Goal: Task Accomplishment & Management: Use online tool/utility

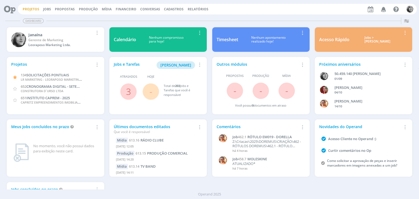
click at [30, 8] on link "Projetos" at bounding box center [31, 9] width 17 height 5
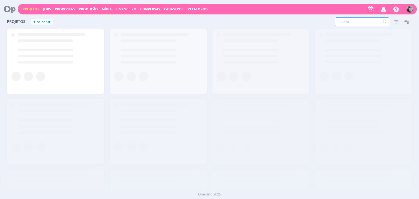
click at [348, 20] on input "text" at bounding box center [362, 21] width 54 height 9
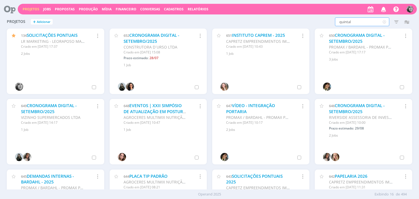
type input "quintal"
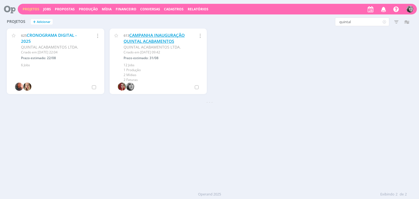
click at [153, 40] on link "CAMPANHA INAUGURAÇÃO QUINTAL ACABAMENTOS" at bounding box center [154, 38] width 61 height 12
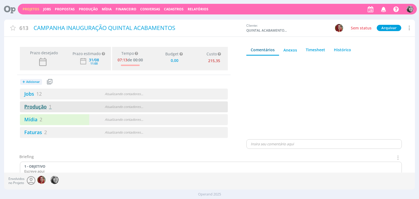
type input "0,00"
click at [42, 108] on link "Produção 1" at bounding box center [36, 106] width 32 height 7
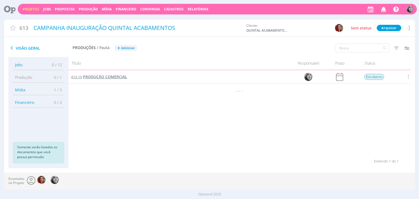
click at [118, 77] on span "PRODUÇÃO COMERCIAL" at bounding box center [105, 76] width 44 height 5
click at [100, 78] on span "PRODUÇÃO COMERCIAL" at bounding box center [105, 76] width 44 height 5
click at [176, 9] on span "Cadastros" at bounding box center [174, 9] width 20 height 5
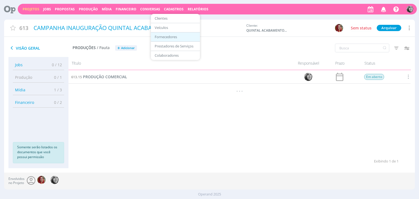
click at [174, 36] on link "Fornecedores" at bounding box center [176, 37] width 46 height 8
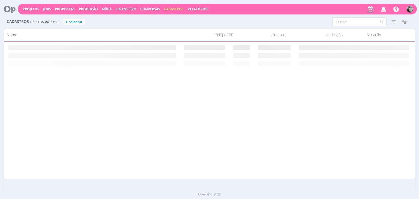
click at [170, 8] on span "Cadastros" at bounding box center [174, 9] width 20 height 5
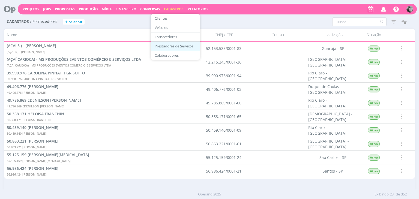
click at [170, 46] on link "Prestadores de Serviços" at bounding box center [176, 46] width 46 height 8
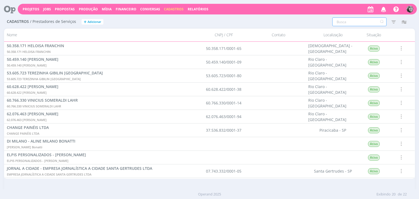
click at [346, 22] on input "text" at bounding box center [359, 21] width 54 height 9
type input "omn"
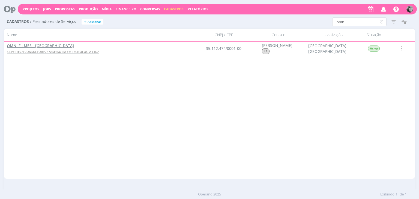
click at [40, 46] on span "OMNI FILMES - [GEOGRAPHIC_DATA]" at bounding box center [40, 45] width 67 height 5
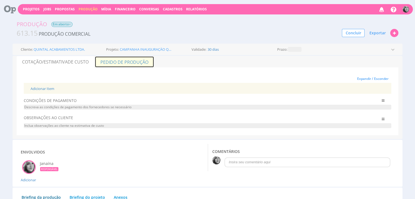
click at [122, 62] on link "Pedido de Produção" at bounding box center [124, 61] width 59 height 11
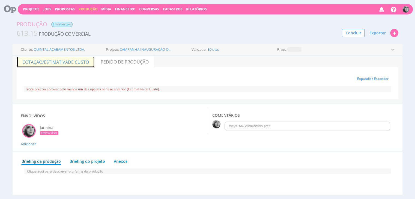
click at [74, 64] on span "de Custo" at bounding box center [78, 62] width 21 height 6
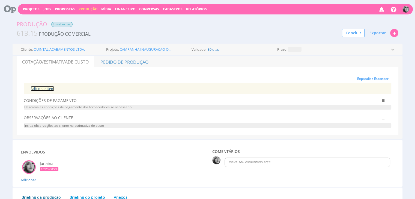
click at [44, 88] on link "Adicionar Item" at bounding box center [43, 88] width 24 height 5
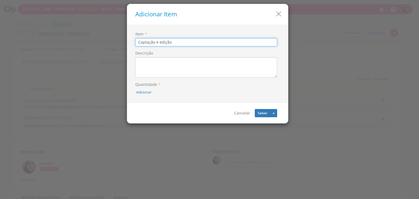
type input "Captação e edição"
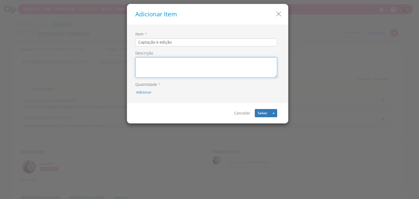
click at [163, 65] on textarea "Descrição" at bounding box center [206, 67] width 142 height 20
click at [165, 67] on textarea "Produção comercial Incluso envio a emissoras" at bounding box center [206, 67] width 142 height 20
click at [189, 67] on textarea "Produção comercial Incluso envio as emissoras" at bounding box center [206, 67] width 142 height 20
click at [139, 67] on textarea "> Produção comercial Incluso envio as emissoras" at bounding box center [206, 67] width 142 height 20
click at [196, 68] on textarea "> Produção comercial > Incluso envio as emissoras" at bounding box center [206, 67] width 142 height 20
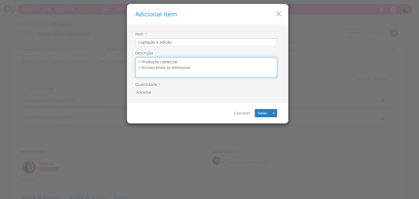
paste textarea "- Valores incluem captação, edição, motion graphics, trilha sonora e finalizaçã…"
click at [166, 61] on textarea "> Produção comercial > Incluso envio as emissoras - Valores incluem captação, e…" at bounding box center [206, 67] width 142 height 20
drag, startPoint x: 139, startPoint y: 72, endPoint x: 135, endPoint y: 72, distance: 4.4
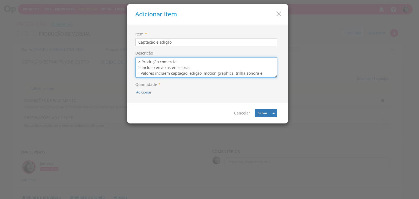
click at [135, 72] on div "Item * Captação e edição Descrição > Produção comercial > Incluso envio as emis…" at bounding box center [207, 64] width 153 height 70
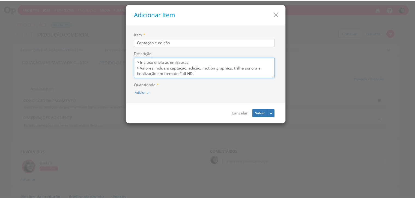
scroll to position [11, 0]
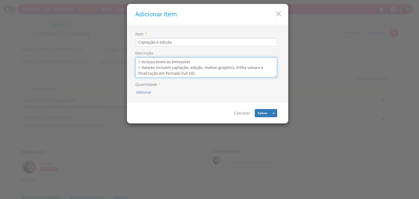
type textarea "> Produção comercial > Incluso envio as emissoras > Valores incluem captação, e…"
click at [150, 84] on label "Quantidade *" at bounding box center [147, 84] width 25 height 5
click at [145, 91] on button "Adicionar" at bounding box center [143, 92] width 15 height 5
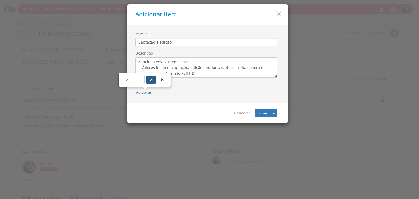
type input "2"
click at [150, 78] on icon "submit" at bounding box center [151, 79] width 3 height 3
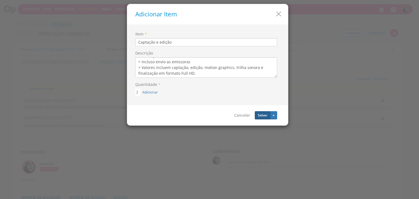
click at [262, 116] on button "Salvar" at bounding box center [263, 115] width 16 height 8
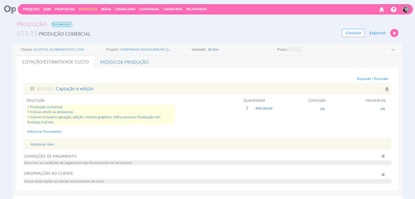
click at [55, 111] on span "> Produção comercial > Incluso envio as emissoras > Valores incluem captação, e…" at bounding box center [101, 115] width 148 height 20
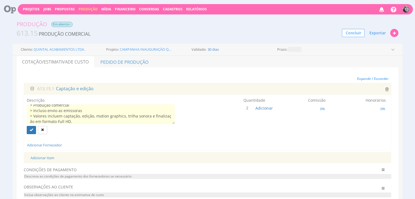
scroll to position [0, 0]
click at [72, 109] on textarea "> Produção comercial > Incluso envio as emissoras > Valores incluem captação, e…" at bounding box center [101, 115] width 148 height 20
type textarea "> Produção comercial 15 s > Incluso envio as emissoras > Valores incluem captaç…"
click at [33, 130] on button "submit" at bounding box center [31, 130] width 9 height 8
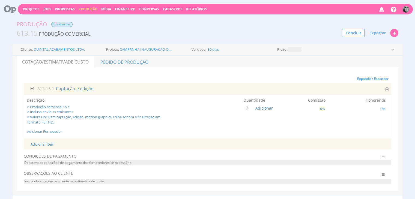
click at [321, 109] on span "0%" at bounding box center [322, 108] width 6 height 5
type input "10"
click at [318, 120] on div "Descrição > Produção comercial 15 s > Incluso envio as emissoras > Valores incl…" at bounding box center [208, 111] width 362 height 27
click at [266, 108] on span "Adicionar" at bounding box center [263, 108] width 17 height 5
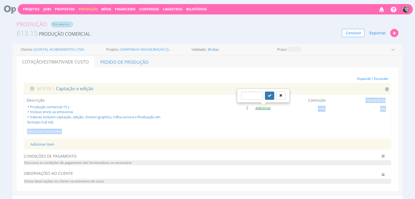
click at [280, 125] on div "Descrição > Produção comercial 15 s > Incluso envio as emissoras > Valores incl…" at bounding box center [208, 116] width 368 height 43
click at [283, 96] on div "Descrição > Produção comercial 15 s > Incluso envio as emissoras > Valores incl…" at bounding box center [208, 116] width 368 height 43
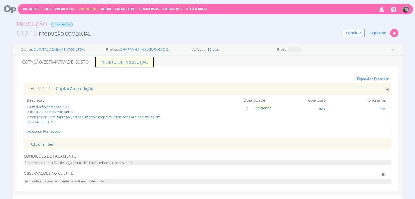
click at [122, 63] on link "Pedido de Produção" at bounding box center [124, 61] width 59 height 11
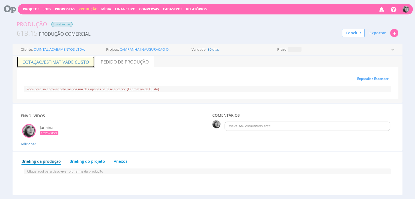
click at [70, 60] on span "de Custo" at bounding box center [78, 62] width 21 height 6
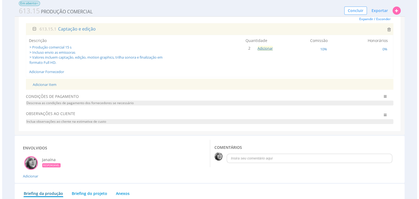
scroll to position [55, 0]
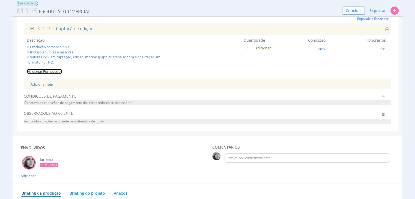
click at [39, 72] on link "Adicionar Fornecedor" at bounding box center [44, 71] width 35 height 5
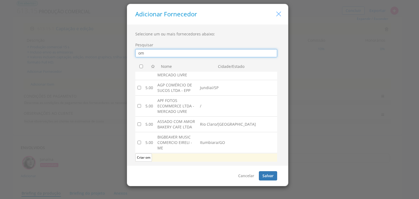
type input "om"
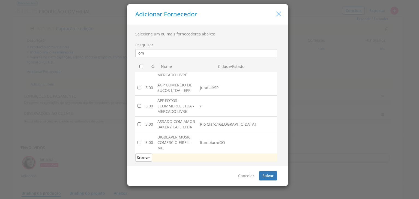
click at [281, 16] on icon "button" at bounding box center [279, 14] width 8 height 8
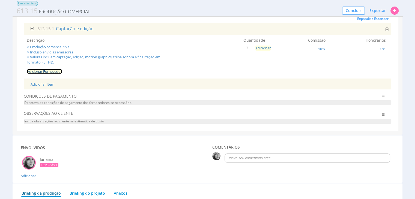
click at [47, 72] on link "Adicionar Fornecedor" at bounding box center [44, 71] width 35 height 5
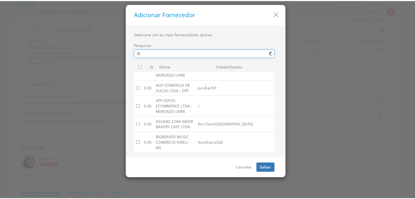
scroll to position [0, 0]
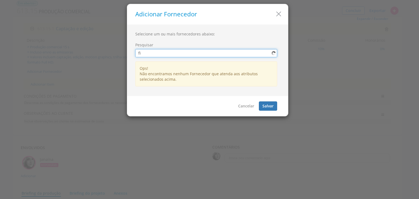
type input "f"
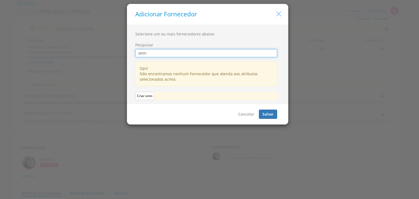
type input "omn"
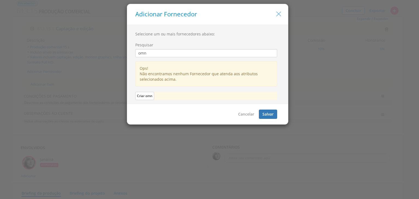
click at [281, 13] on icon "button" at bounding box center [279, 14] width 8 height 8
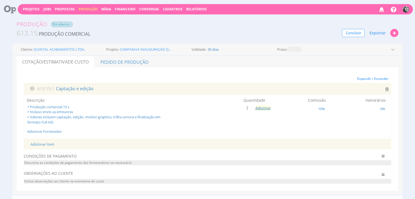
click at [31, 89] on icon at bounding box center [33, 89] width 4 height 4
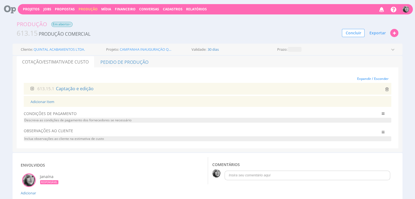
click at [31, 89] on icon at bounding box center [33, 89] width 4 height 4
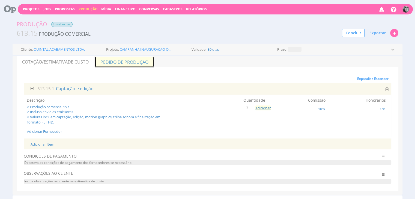
click at [115, 63] on link "Pedido de Produção" at bounding box center [124, 61] width 59 height 11
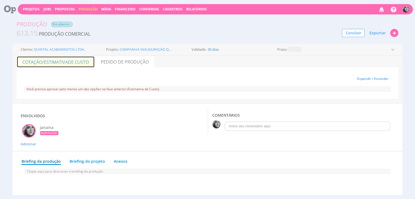
click at [74, 63] on span "de Custo" at bounding box center [78, 62] width 21 height 6
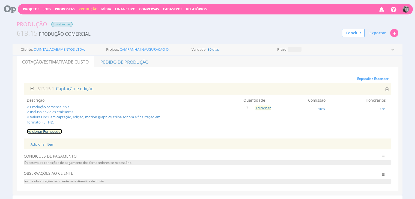
click at [48, 132] on link "Adicionar Fornecedor" at bounding box center [44, 131] width 35 height 5
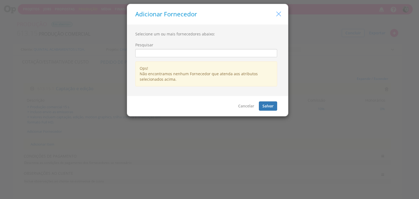
click at [275, 12] on icon "button" at bounding box center [279, 14] width 8 height 8
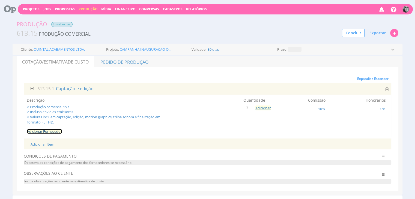
click at [46, 131] on link "Adicionar Fornecedor" at bounding box center [44, 131] width 35 height 5
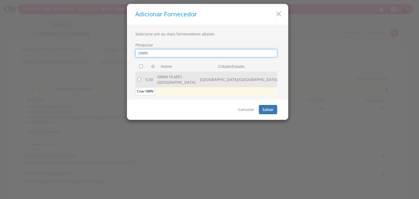
type input "OMN"
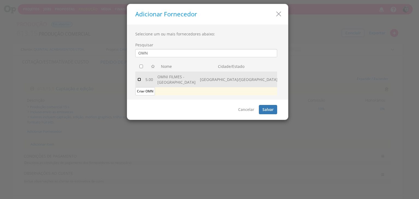
click at [141, 78] on input "checkbox" at bounding box center [140, 80] width 4 height 4
checkbox input "true"
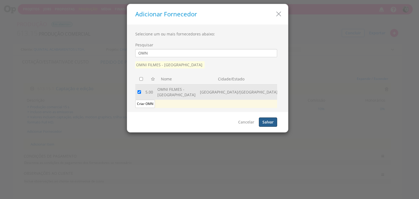
click at [269, 118] on button "Salvar" at bounding box center [268, 122] width 18 height 9
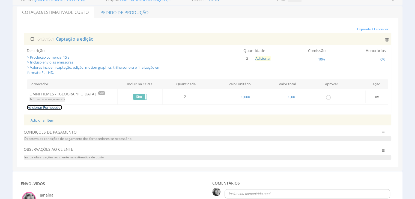
scroll to position [55, 0]
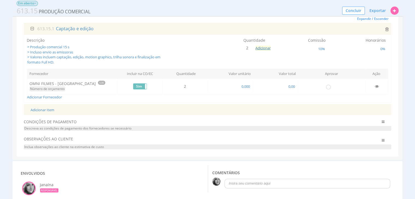
click at [290, 89] on td "0,00" at bounding box center [275, 86] width 45 height 12
click at [291, 87] on span "0,00" at bounding box center [292, 86] width 8 height 5
type input "7.724,00"
click at [396, 87] on div "Expandir / Esconder 613.15.1 Captação e edição Descrição > Produção comercial 1…" at bounding box center [208, 82] width 382 height 149
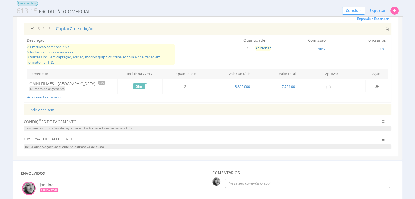
click at [55, 56] on span "> Produção comercial 15 s > Incluso envio as emissoras > Valores incluem captaç…" at bounding box center [101, 54] width 148 height 20
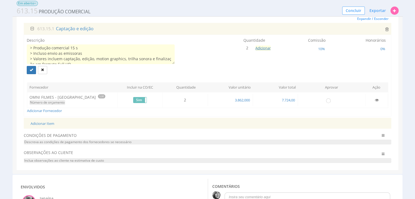
scroll to position [0, 0]
click at [81, 48] on textarea "> Produção comercial 15 s > Incluso envio as emissoras > Valores incluem captaç…" at bounding box center [101, 54] width 148 height 20
click at [36, 55] on textarea "> Produção comercial 15 s > 2Captação e 2 edições > Incluso envio as emissoras …" at bounding box center [101, 54] width 148 height 20
type textarea "> Produção comercial 15 s > 2 Captação e 2 edições > Incluso envio as emissoras…"
click at [30, 71] on icon "submit" at bounding box center [31, 69] width 3 height 3
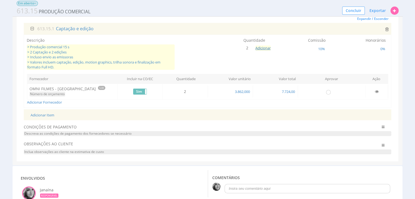
click at [47, 51] on span "> Produção comercial 15 s > 2 Captação e 2 edições > Incluso envio as emissoras…" at bounding box center [101, 56] width 148 height 25
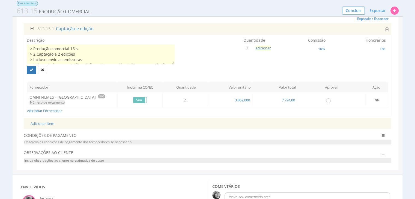
click at [37, 53] on textarea "> Produção comercial 15 s > 2 Captação e 2 edições > Incluso envio as emissoras…" at bounding box center [101, 54] width 148 height 20
type textarea "> Produção comercial 15 s > Captação e 2 edições > Incluso envio as emissoras >…"
click at [31, 72] on button "submit" at bounding box center [31, 70] width 9 height 8
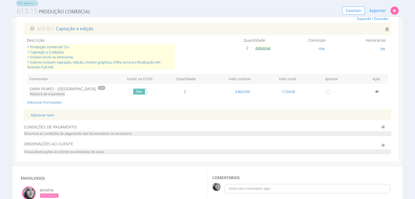
click at [50, 53] on span "> Produção comercial 15 s > Captação e 2 edições > Incluso envio as emissoras >…" at bounding box center [101, 56] width 148 height 25
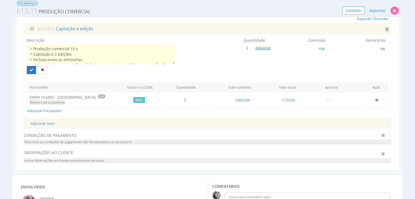
drag, startPoint x: 56, startPoint y: 53, endPoint x: 66, endPoint y: 51, distance: 10.4
click at [56, 53] on textarea "> Produção comercial 15 s > Captação e 2 edições > Incluso envio as emissoras >…" at bounding box center [101, 54] width 148 height 20
type textarea "> Produção comercial 15 s > Captação e edições > Incluso envio as emissoras > V…"
click at [132, 35] on div "Descrição > Produção comercial 15 s > Captação e 2 edições > Incluso envio as e…" at bounding box center [208, 76] width 368 height 82
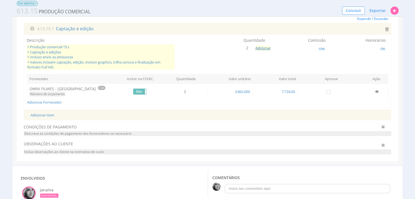
click at [43, 53] on span "> Produção comercial 15 s > Captação e edições > Incluso envio as emissoras > V…" at bounding box center [101, 56] width 148 height 25
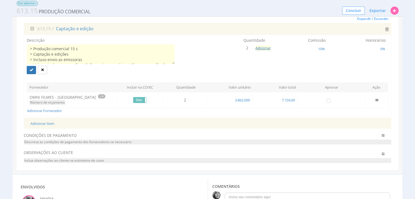
click at [35, 54] on textarea "> Produção comercial 15 s > Captação e edições > Incluso envio as emissoras > V…" at bounding box center [101, 54] width 148 height 20
click at [57, 52] on textarea "> Produção comercial 15 s > 2 Captação e edições > Incluso envio as emissoras >…" at bounding box center [101, 54] width 148 height 20
type textarea "> Produção comercial 15 s > 2 Captação e 2 edições > Incluso envio as emissoras…"
click at [31, 70] on icon "submit" at bounding box center [31, 69] width 3 height 3
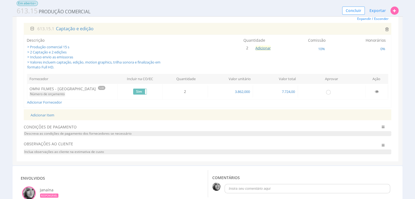
click at [57, 132] on span "Descreva as condições de pagamento dos fornecedores se necessário" at bounding box center [208, 133] width 368 height 5
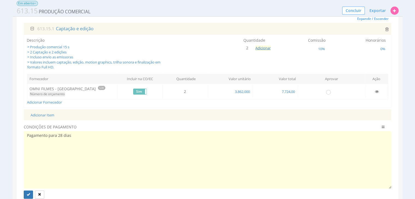
type textarea "Pagamento para 28 dias"
click at [18, 118] on div "Expandir / Esconder 613.15.1 Captação e edição Descrição > Produção comercial 1…" at bounding box center [208, 116] width 382 height 217
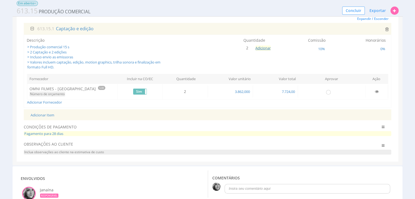
click at [75, 133] on span "Pagamento para 28 dias" at bounding box center [208, 133] width 368 height 5
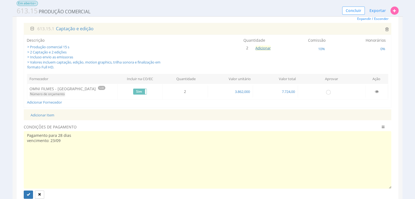
type textarea "Pagamento para 28 dias vencimento: 23/09"
click at [19, 96] on div "Expandir / Esconder 613.15.1 Captação e edição Descrição > Produção comercial 1…" at bounding box center [208, 116] width 382 height 217
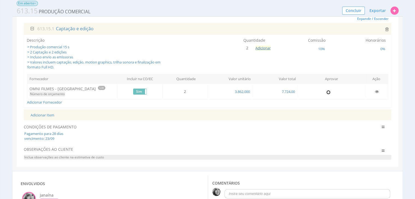
click at [329, 90] on input "radio" at bounding box center [328, 91] width 5 height 5
radio input "true"
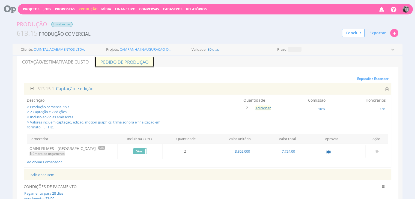
click at [125, 62] on link "Pedido de Produção" at bounding box center [124, 61] width 59 height 11
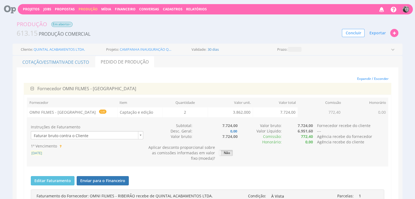
click at [41, 153] on span "[DATE]" at bounding box center [37, 153] width 12 height 5
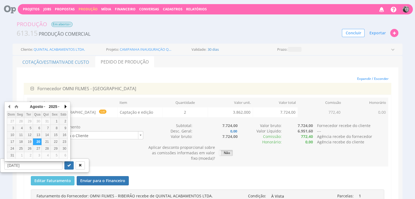
click at [65, 106] on button "button" at bounding box center [64, 107] width 5 height 8
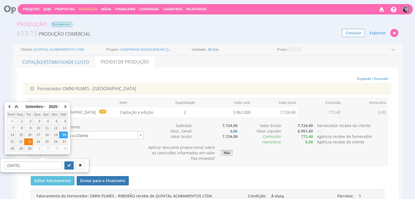
click at [28, 141] on div "23" at bounding box center [28, 142] width 8 height 5
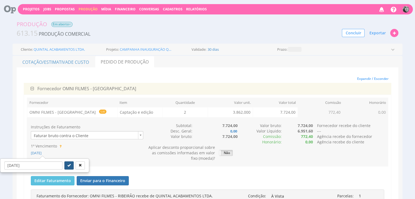
click at [68, 165] on button "submit" at bounding box center [68, 166] width 9 height 8
type input "[DATE]"
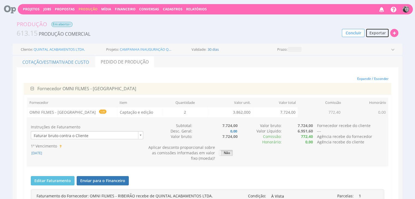
click at [374, 33] on span "Exportar" at bounding box center [377, 32] width 16 height 5
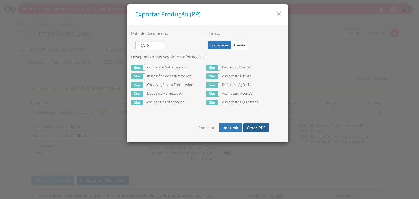
click at [254, 129] on button "Gerar PDF" at bounding box center [256, 127] width 26 height 9
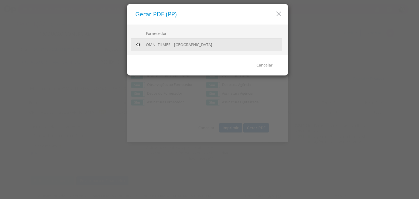
click at [138, 45] on input "radio" at bounding box center [137, 44] width 5 height 5
radio input "true"
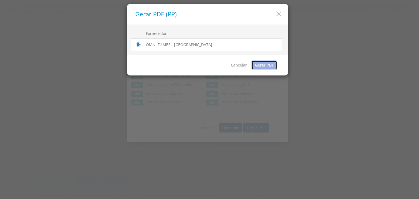
click at [266, 64] on link "Gerar PDF" at bounding box center [265, 65] width 26 height 9
click at [263, 65] on link "Gerar PDF" at bounding box center [265, 65] width 26 height 9
click at [280, 10] on icon "button" at bounding box center [279, 14] width 8 height 8
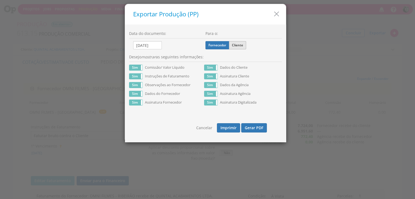
click at [237, 48] on label "Cliente" at bounding box center [237, 45] width 17 height 8
click at [0, 0] on input "Cliente" at bounding box center [0, 0] width 0 height 0
click at [133, 69] on label "Sim" at bounding box center [135, 67] width 13 height 5
click at [275, 16] on icon "button" at bounding box center [277, 14] width 8 height 8
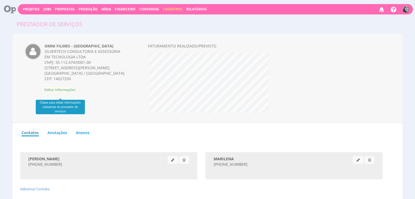
click at [63, 92] on span "Editar Informações" at bounding box center [59, 89] width 31 height 5
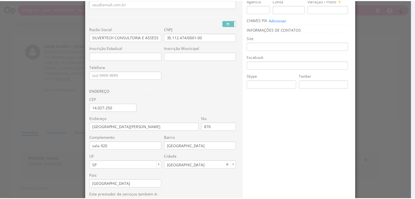
scroll to position [87, 0]
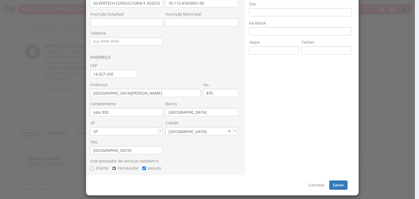
click at [113, 167] on input "Fornecedor" at bounding box center [114, 169] width 4 height 4
checkbox input "true"
click at [142, 169] on input "Veículo" at bounding box center [144, 169] width 4 height 4
checkbox input "false"
click at [340, 182] on button "Salvar" at bounding box center [338, 185] width 18 height 9
